Goal: Task Accomplishment & Management: Manage account settings

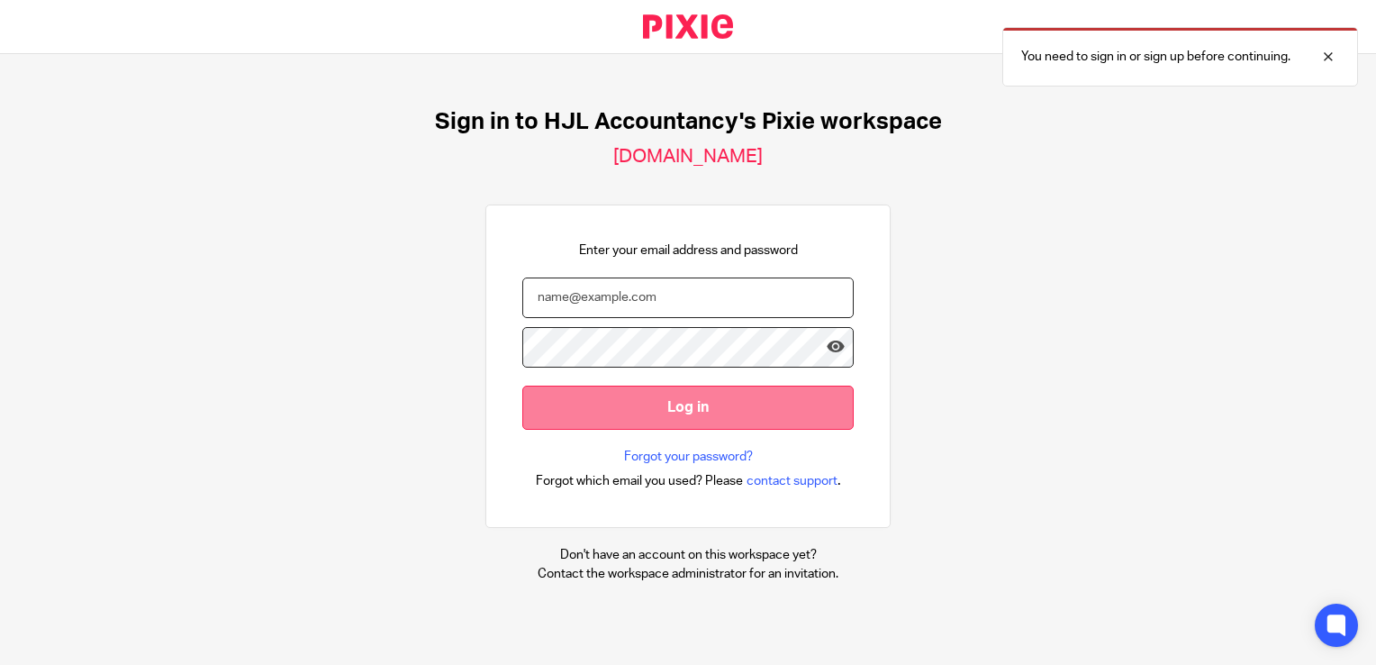
type input "[PERSON_NAME][EMAIL_ADDRESS][DOMAIN_NAME]"
click at [718, 417] on input "Log in" at bounding box center [687, 407] width 331 height 44
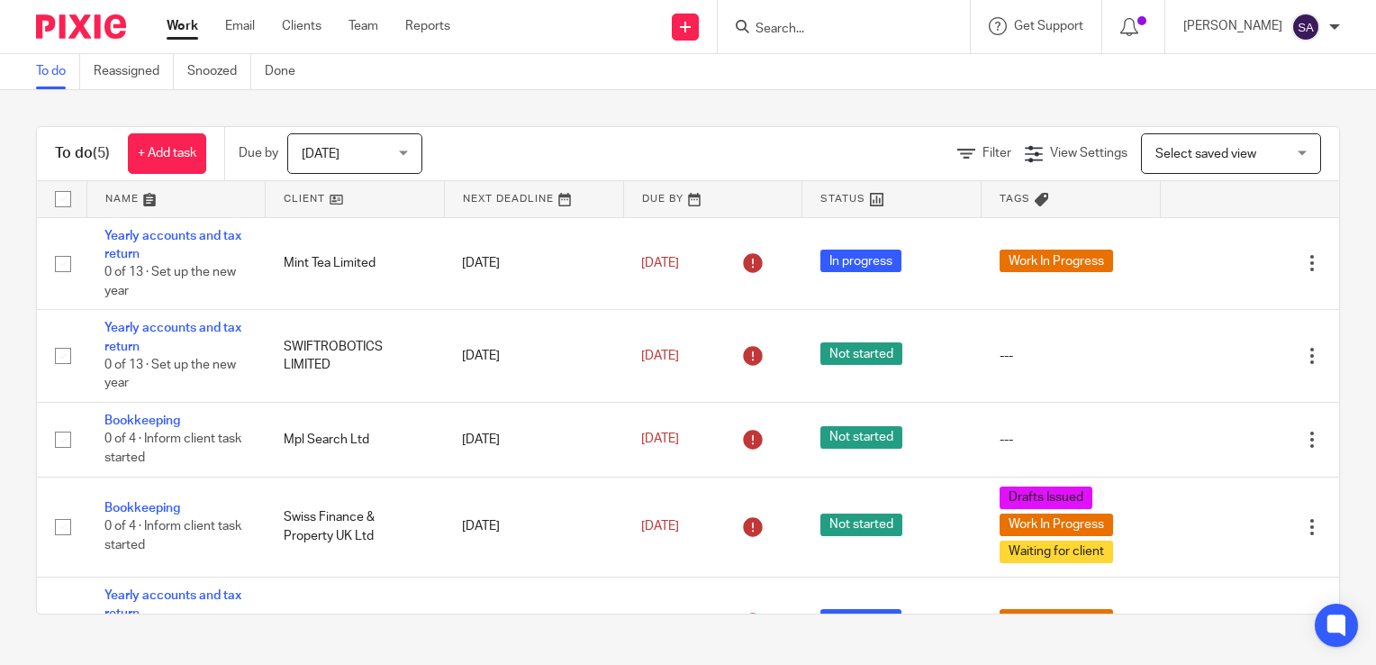
click at [1333, 28] on div at bounding box center [1334, 27] width 11 height 11
click at [1253, 127] on span "Logout" at bounding box center [1256, 125] width 41 height 13
